Goal: Task Accomplishment & Management: Manage account settings

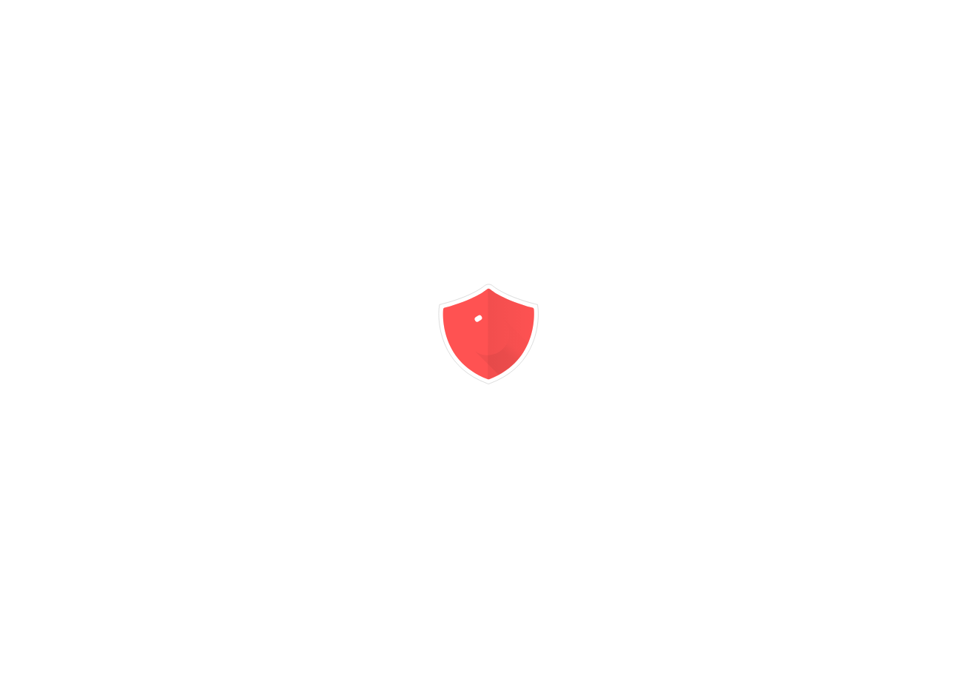
click at [912, 279] on div at bounding box center [489, 339] width 979 height 679
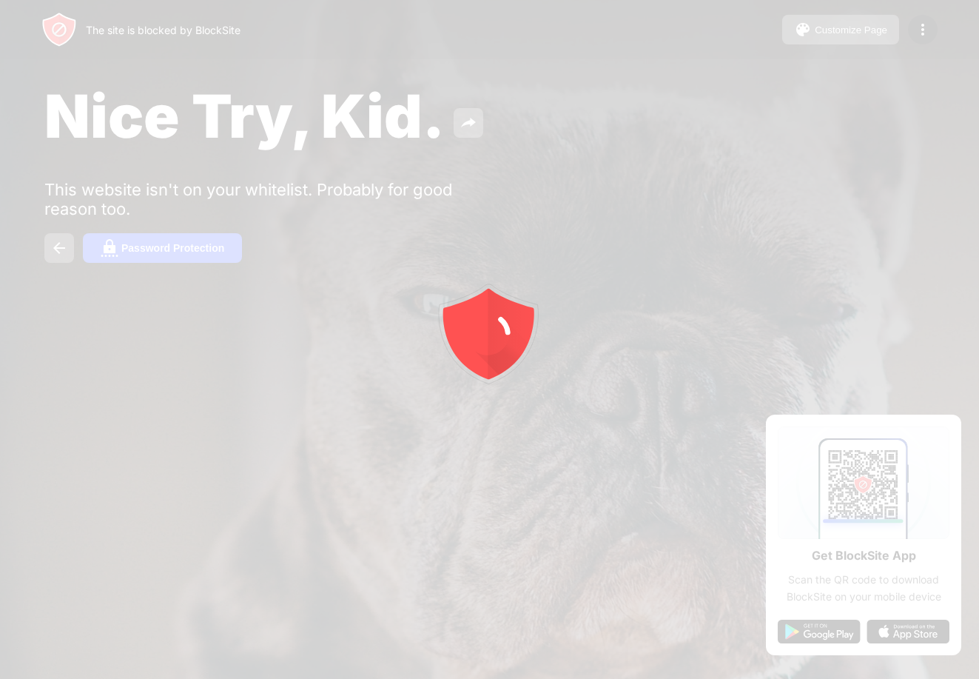
click at [912, 279] on div at bounding box center [489, 339] width 979 height 679
